Goal: Information Seeking & Learning: Learn about a topic

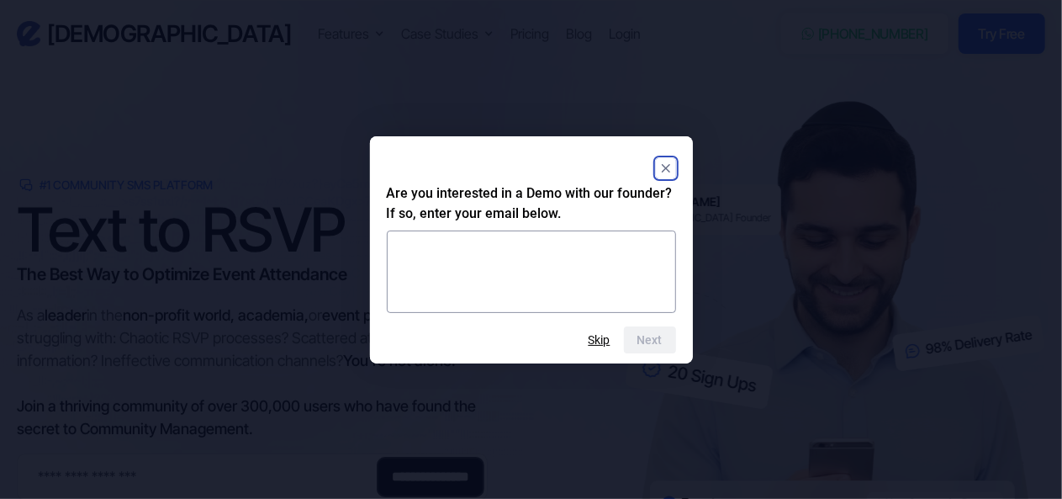
click at [669, 166] on rect "Close" at bounding box center [666, 168] width 20 height 20
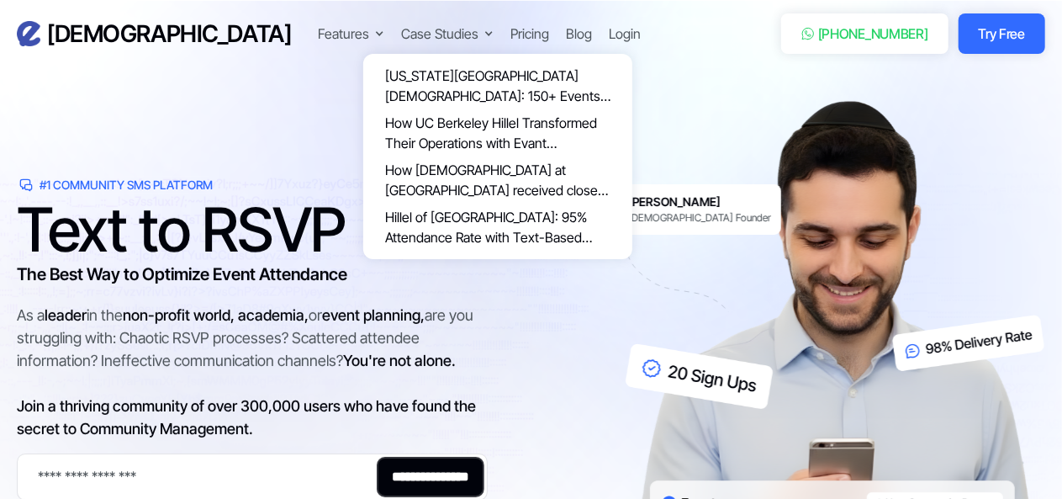
click at [401, 27] on div "Case Studies" at bounding box center [439, 34] width 77 height 20
click at [401, 34] on div "Case Studies" at bounding box center [439, 34] width 77 height 20
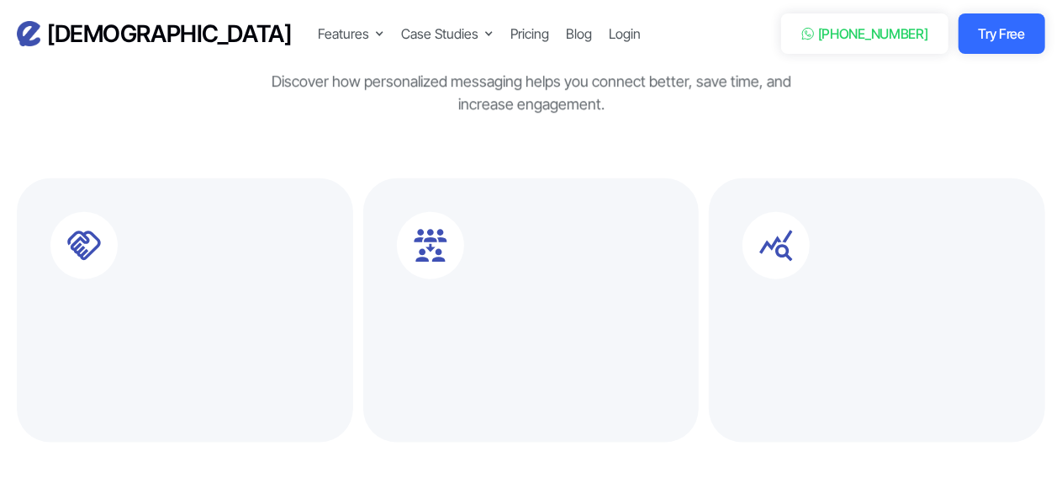
scroll to position [850, 0]
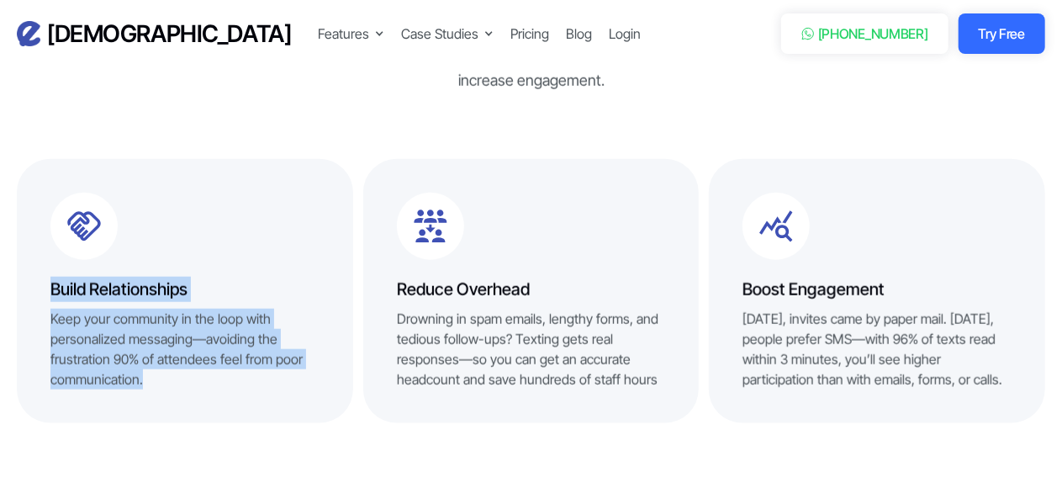
drag, startPoint x: 52, startPoint y: 285, endPoint x: 190, endPoint y: 386, distance: 170.9
click at [190, 386] on div "Build Relationships Keep your community in the loop with personalized messaging…" at bounding box center [185, 333] width 336 height 113
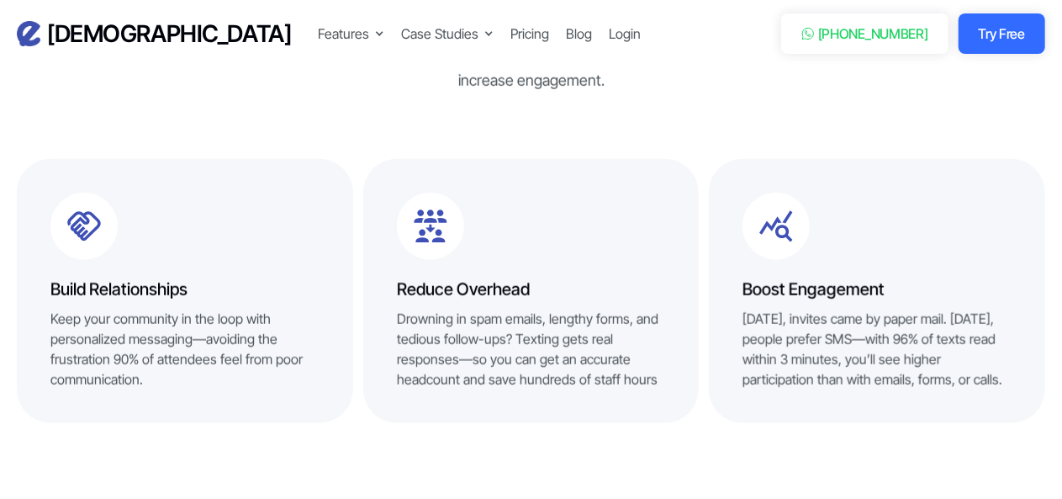
click at [545, 410] on div "Reduce Overhead Drowning in spam emails, lengthy forms, and tedious follow-ups?…" at bounding box center [531, 291] width 336 height 264
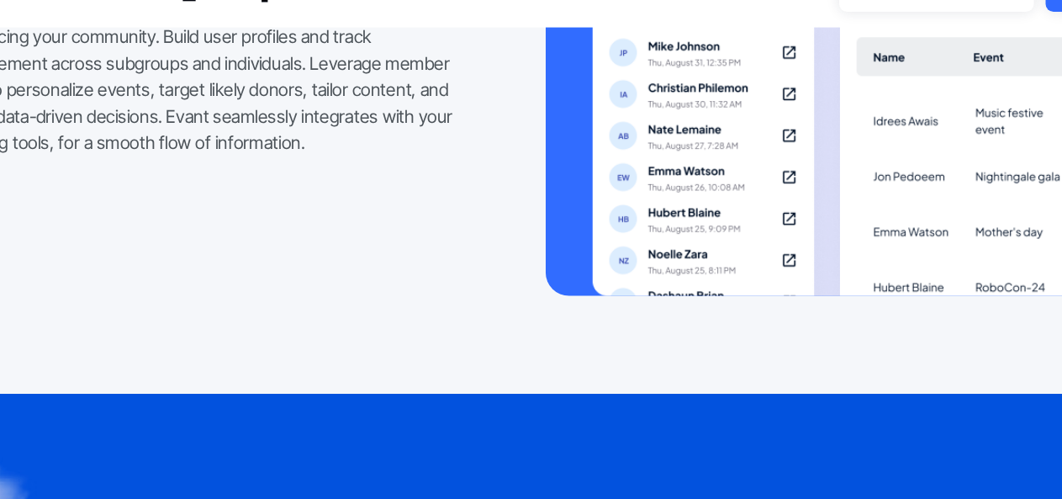
scroll to position [2923, 0]
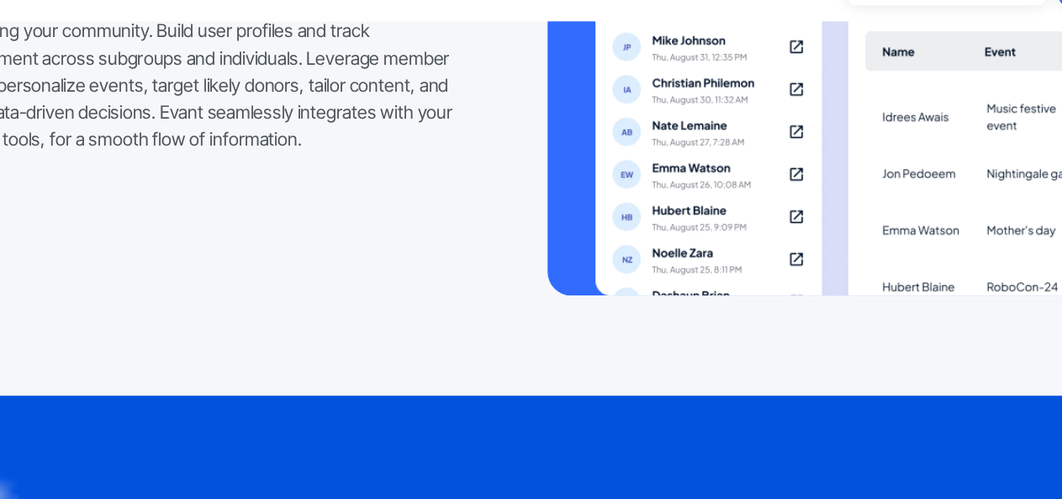
drag, startPoint x: 427, startPoint y: 311, endPoint x: 310, endPoint y: 316, distance: 117.0
drag, startPoint x: 304, startPoint y: 226, endPoint x: 295, endPoint y: 253, distance: 28.2
click at [295, 253] on div "Engagement Insights Organizers can be left confused with the progress of their …" at bounding box center [531, 56] width 1028 height 483
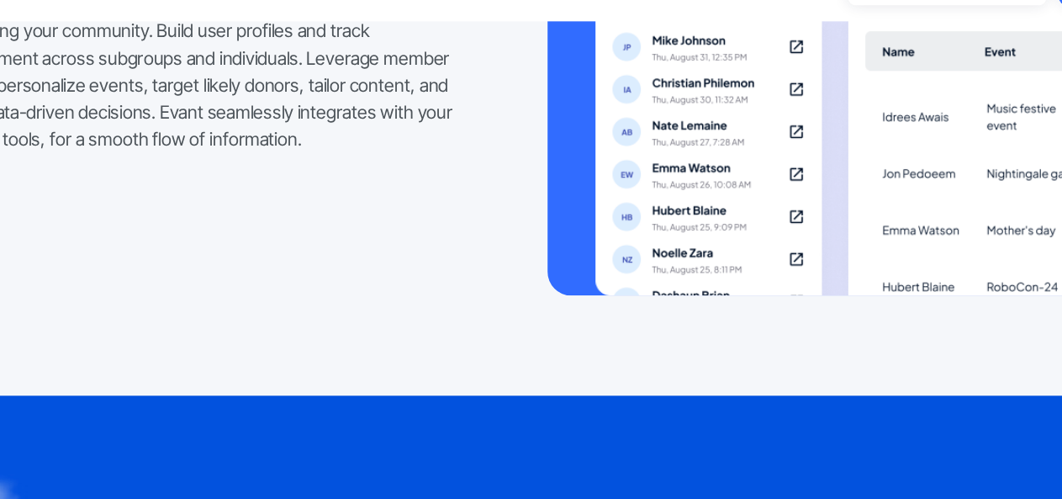
click at [295, 253] on div "Engagement Insights Organizers can be left confused with the progress of their …" at bounding box center [531, 56] width 1028 height 483
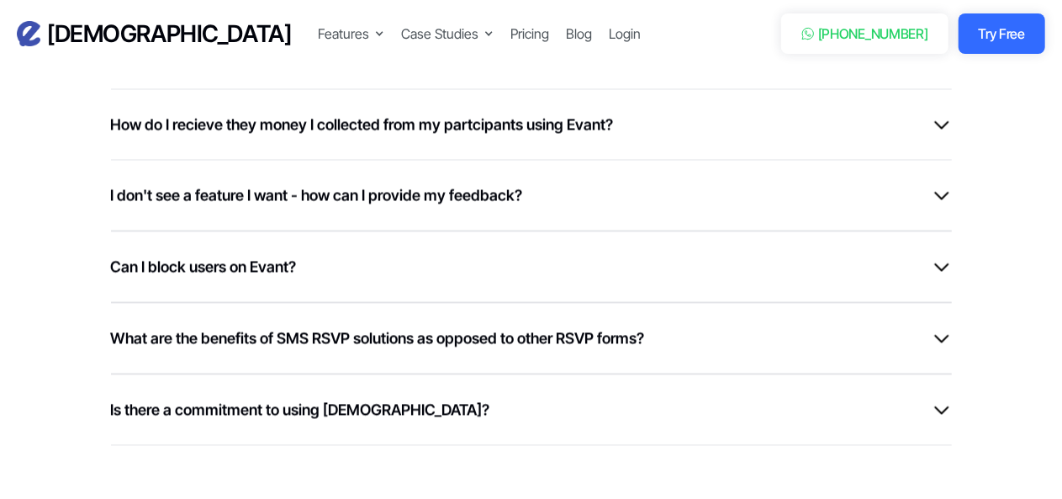
scroll to position [4881, 0]
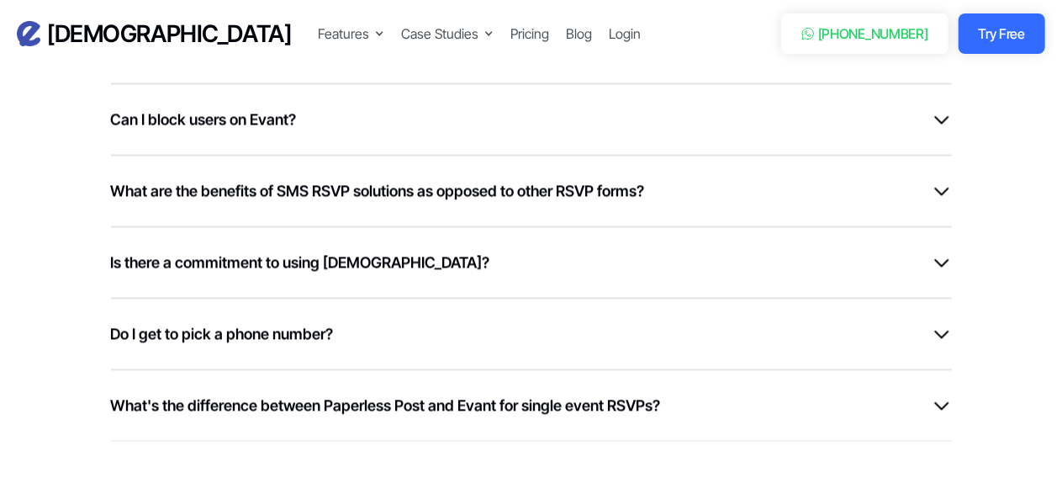
click at [404, 43] on ul "Features Text-to-RSVP & Event Check-In Targeted Messaging & Scheduled Sends CRM…" at bounding box center [479, 34] width 323 height 24
click at [566, 29] on div "Blog" at bounding box center [579, 34] width 26 height 20
